Goal: Transaction & Acquisition: Book appointment/travel/reservation

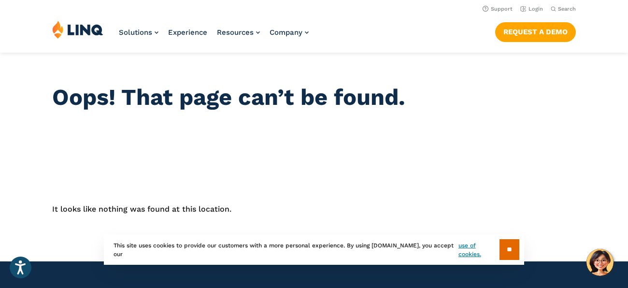
click at [294, 111] on header "Oops! That page can’t be found." at bounding box center [314, 105] width 628 height 104
click at [447, 80] on header "Oops! That page can’t be found." at bounding box center [314, 105] width 628 height 104
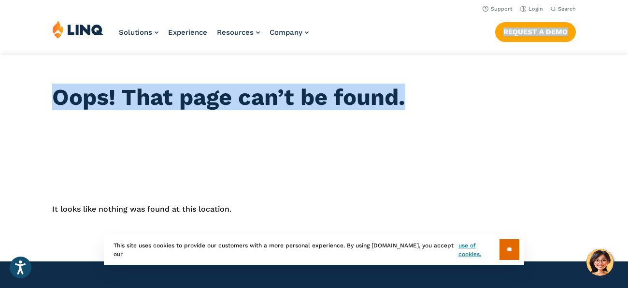
drag, startPoint x: 490, startPoint y: 29, endPoint x: 470, endPoint y: 70, distance: 45.2
click at [470, 70] on header "Oops! That page can’t be found." at bounding box center [314, 105] width 628 height 104
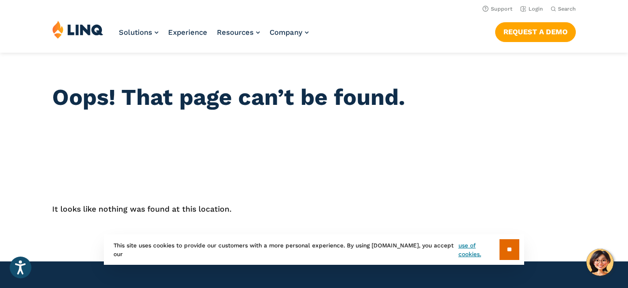
click at [470, 70] on header "Oops! That page can’t be found." at bounding box center [314, 105] width 628 height 104
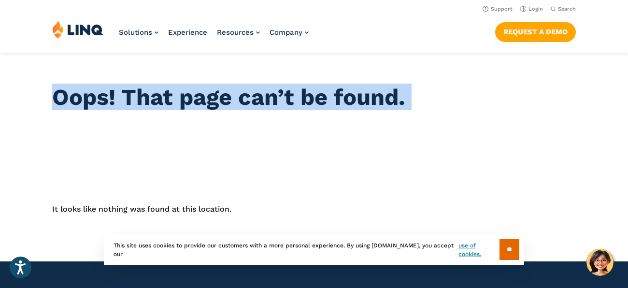
click at [470, 70] on header "Oops! That page can’t be found." at bounding box center [314, 105] width 628 height 104
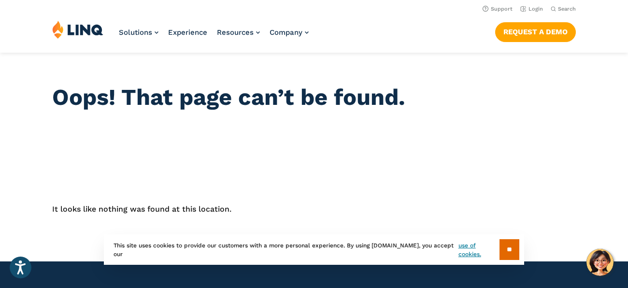
click at [470, 70] on header "Oops! That page can’t be found." at bounding box center [314, 105] width 628 height 104
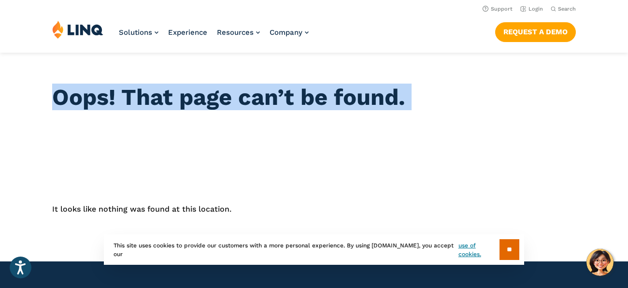
click at [470, 70] on header "Oops! That page can’t be found." at bounding box center [314, 105] width 628 height 104
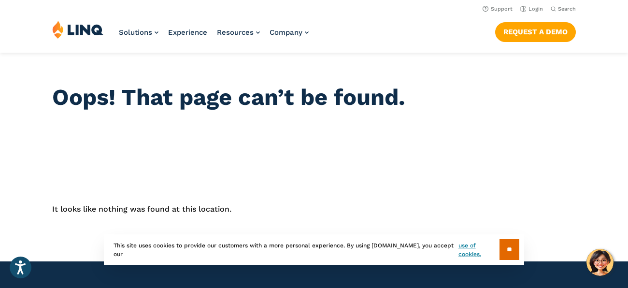
click at [470, 70] on header "Oops! That page can’t be found." at bounding box center [314, 105] width 628 height 104
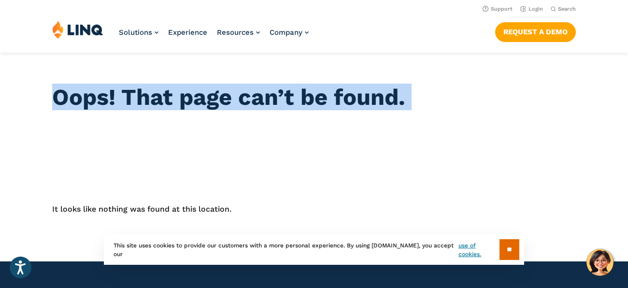
click at [470, 70] on header "Oops! That page can’t be found." at bounding box center [314, 105] width 628 height 104
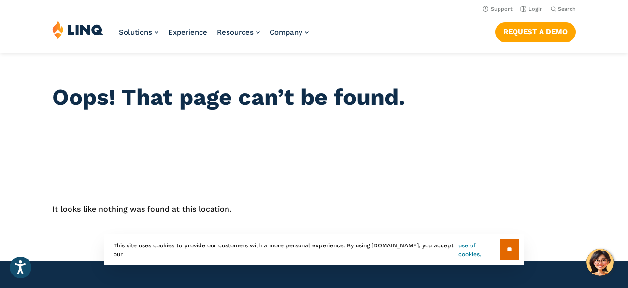
click at [470, 70] on header "Oops! That page can’t be found." at bounding box center [314, 105] width 628 height 104
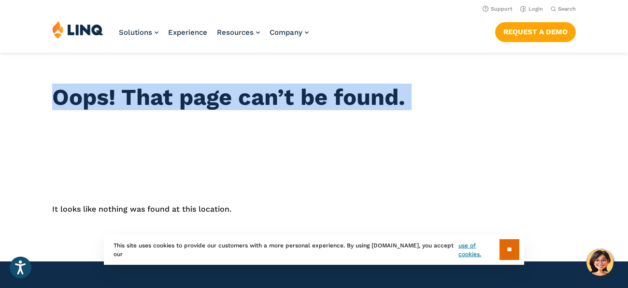
click at [470, 70] on header "Oops! That page can’t be found." at bounding box center [314, 105] width 628 height 104
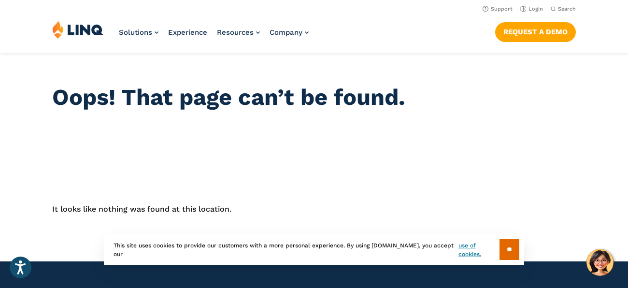
click at [470, 70] on header "Oops! That page can’t be found." at bounding box center [314, 105] width 628 height 104
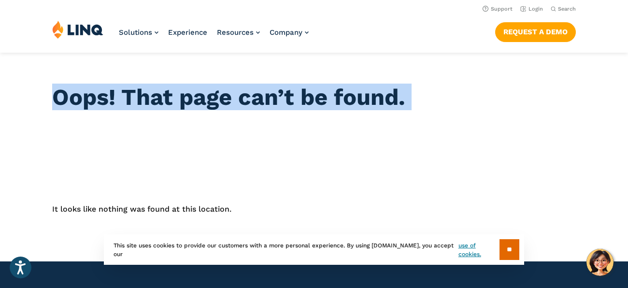
click at [470, 70] on header "Oops! That page can’t be found." at bounding box center [314, 105] width 628 height 104
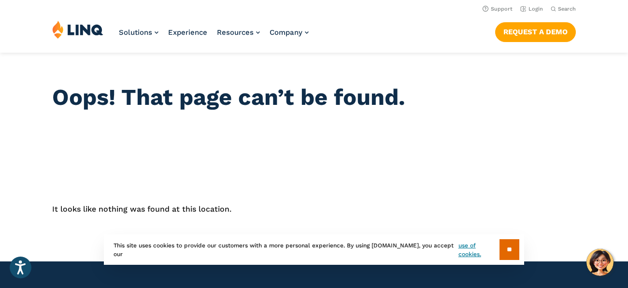
click at [470, 70] on header "Oops! That page can’t be found." at bounding box center [314, 105] width 628 height 104
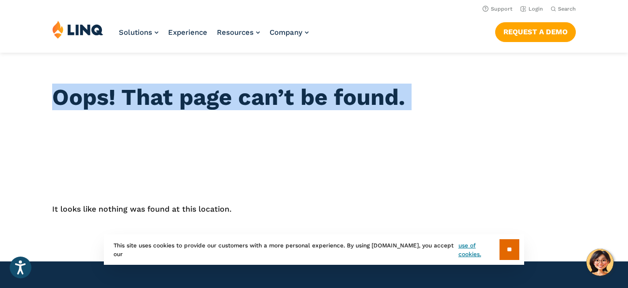
click at [470, 70] on header "Oops! That page can’t be found." at bounding box center [314, 105] width 628 height 104
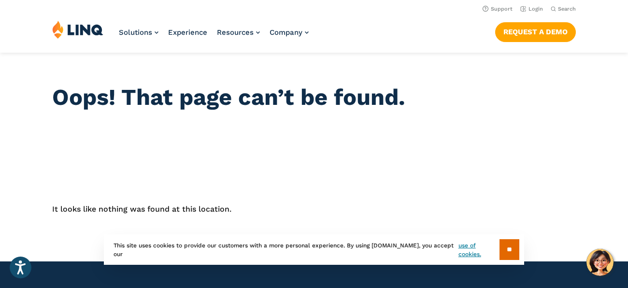
click at [470, 70] on header "Oops! That page can’t be found." at bounding box center [314, 105] width 628 height 104
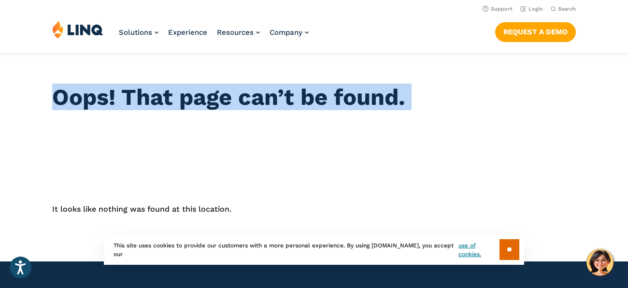
click at [470, 70] on header "Oops! That page can’t be found." at bounding box center [314, 105] width 628 height 104
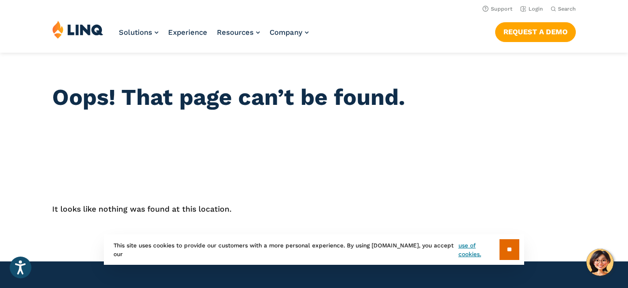
click at [470, 70] on header "Oops! That page can’t be found." at bounding box center [314, 105] width 628 height 104
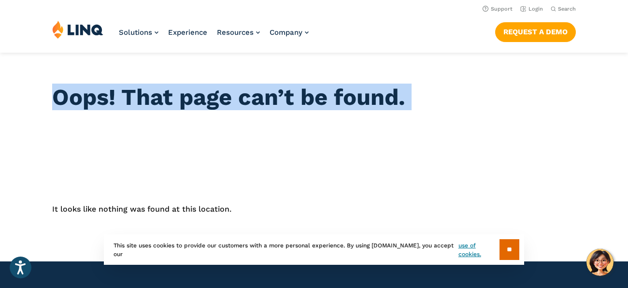
click at [470, 70] on header "Oops! That page can’t be found." at bounding box center [314, 105] width 628 height 104
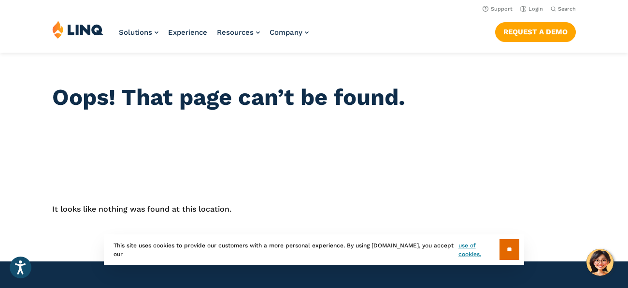
click at [470, 70] on header "Oops! That page can’t be found." at bounding box center [314, 105] width 628 height 104
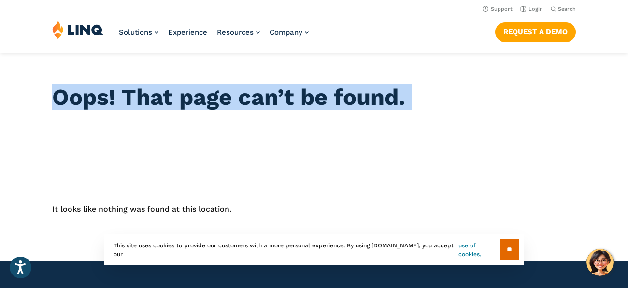
click at [470, 70] on header "Oops! That page can’t be found." at bounding box center [314, 105] width 628 height 104
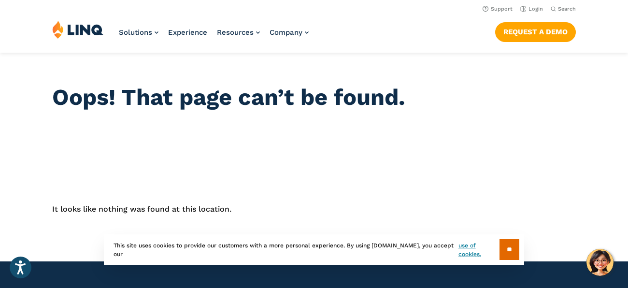
click at [470, 70] on header "Oops! That page can’t be found." at bounding box center [314, 105] width 628 height 104
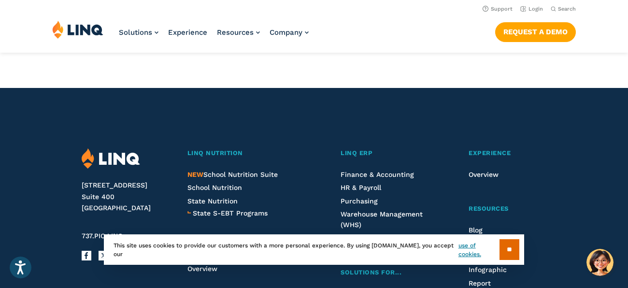
scroll to position [172, 0]
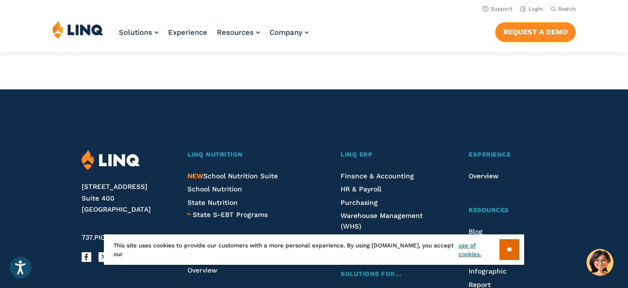
click at [521, 25] on link "Request a Demo" at bounding box center [535, 31] width 81 height 19
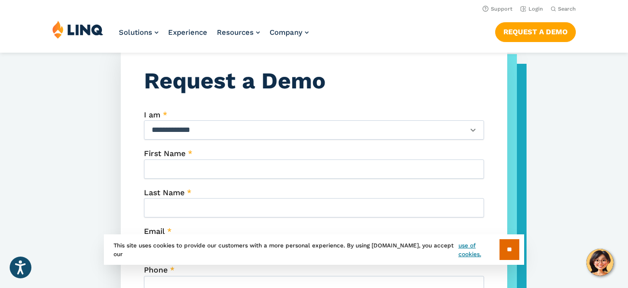
scroll to position [114, 0]
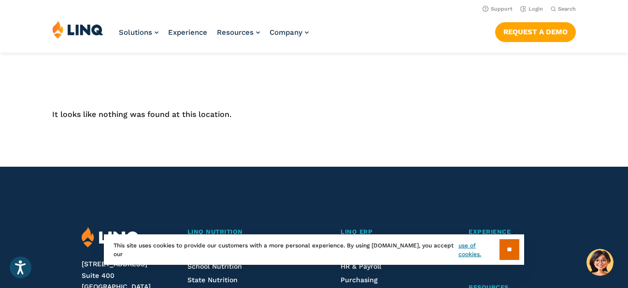
scroll to position [26, 0]
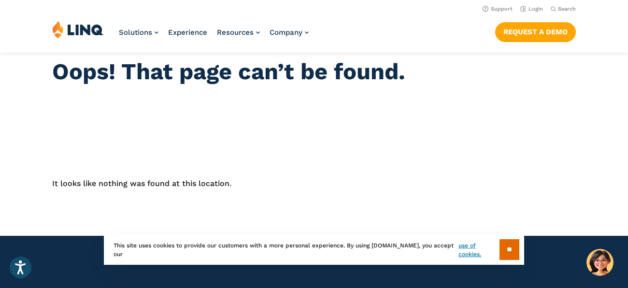
click at [601, 252] on section "** This site uses cookies to provide our customers with a more personal experie…" at bounding box center [314, 265] width 613 height 30
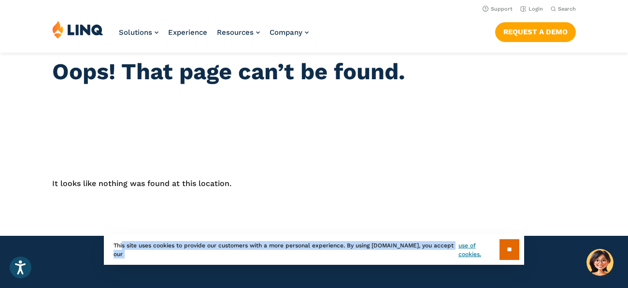
click at [601, 252] on section "** This site uses cookies to provide our customers with a more personal experie…" at bounding box center [314, 265] width 613 height 30
